Goal: Task Accomplishment & Management: Use online tool/utility

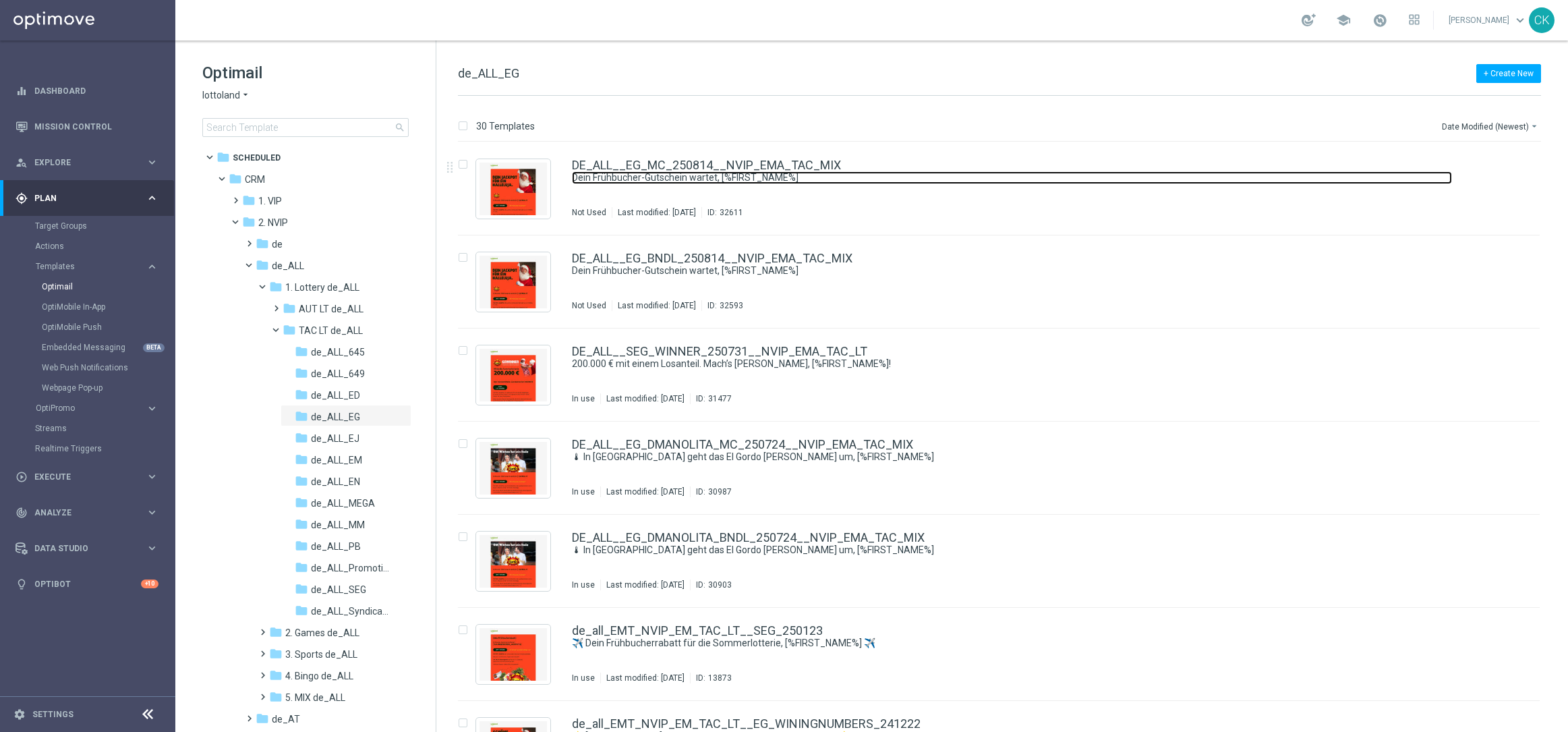
click at [650, 172] on link "Dein Frühbucher-Gutschein wartet, [%FIRST_NAME%]" at bounding box center [1012, 178] width 880 height 13
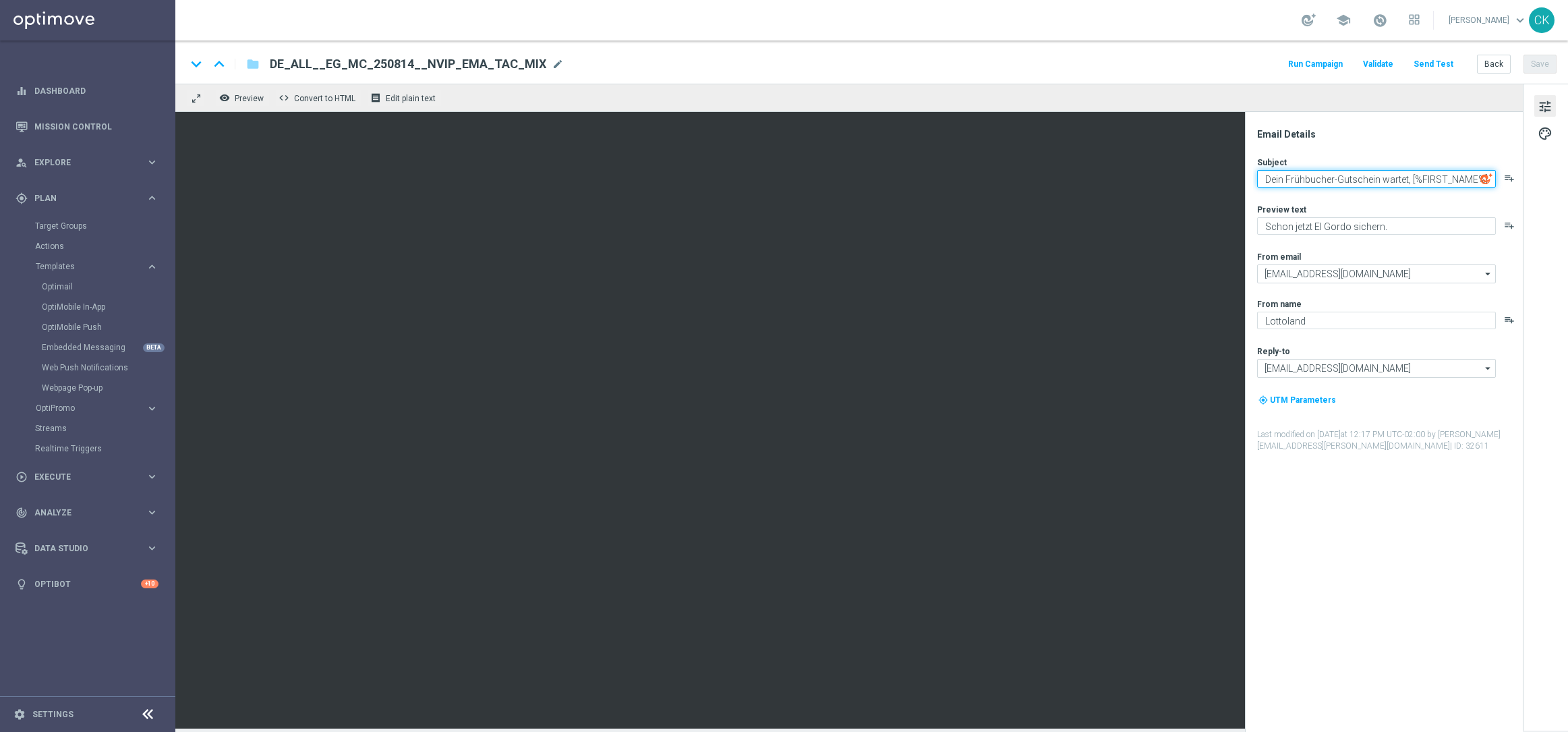
drag, startPoint x: 1408, startPoint y: 181, endPoint x: 1255, endPoint y: 177, distance: 153.1
click at [1255, 177] on div "Email Details Subject Dein Frühbucher-Gutschein wartet, [%FIRST_NAME%] playlist…" at bounding box center [1387, 430] width 269 height 604
